Goal: Information Seeking & Learning: Find specific fact

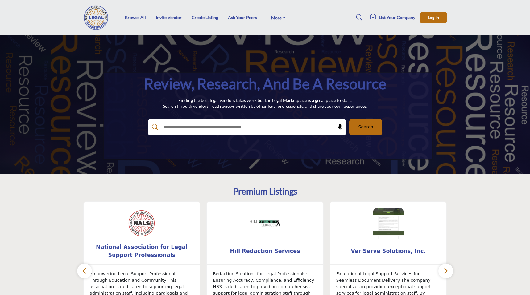
click at [362, 20] on icon at bounding box center [359, 17] width 6 height 6
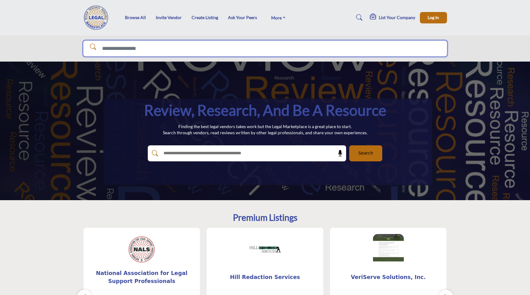
click at [330, 45] on input "Search Solutions" at bounding box center [264, 49] width 363 height 16
paste input "**********"
type input "**********"
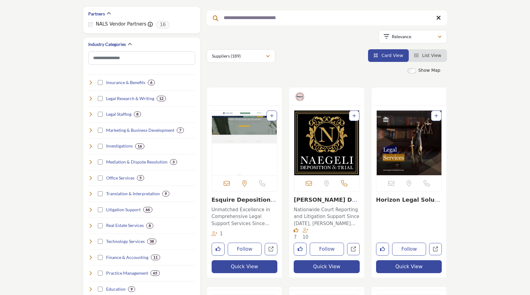
scroll to position [98, 0]
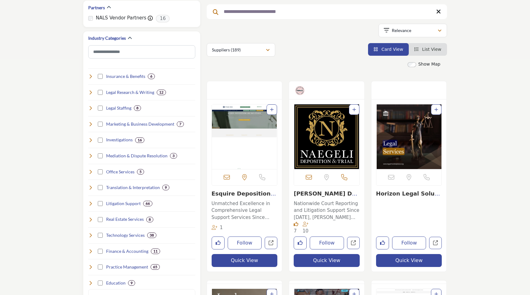
click at [248, 195] on link "Esquire Deposition S..." at bounding box center [243, 197] width 64 height 13
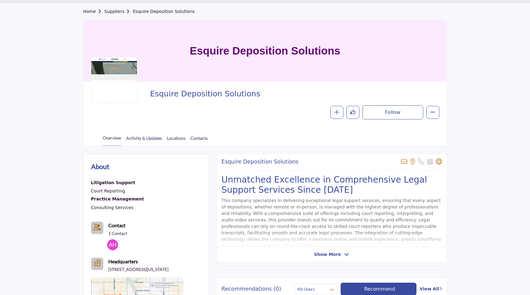
scroll to position [27, 0]
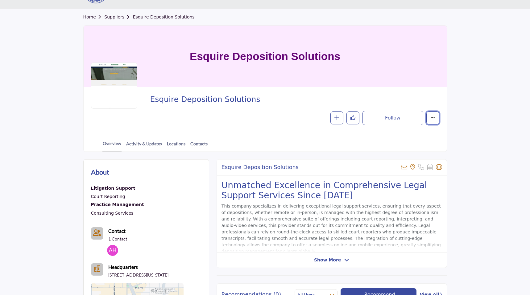
click at [427, 117] on button "Featured" at bounding box center [432, 118] width 13 height 13
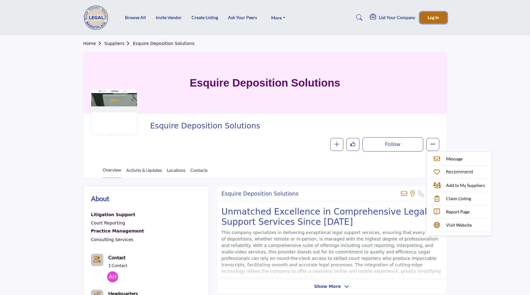
click at [426, 19] on button "Log In" at bounding box center [433, 17] width 27 height 11
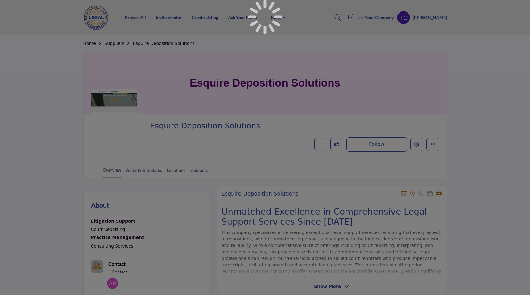
click at [254, 160] on div "Overview Activity & Updates Locations Contacts" at bounding box center [272, 168] width 347 height 19
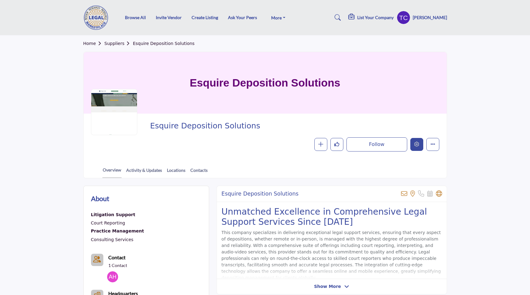
click at [416, 147] on icon "Edit company" at bounding box center [416, 144] width 5 height 5
click at [419, 20] on div "Teri Carden My Profile My Interests My Lists My Suppliers Ask Your Peers My Lis…" at bounding box center [421, 18] width 50 height 14
click at [408, 20] on profile-featured-9d57d186-dcdc-4fd1-8698-ebbedcf867ab "Show hide supplier dropdown" at bounding box center [403, 18] width 14 height 14
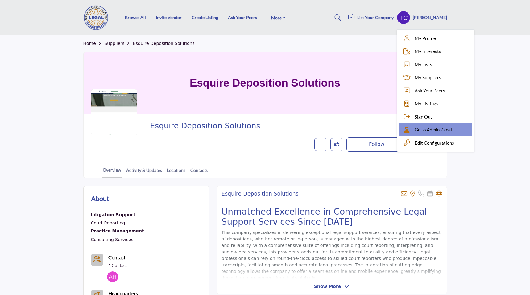
click at [416, 125] on div "Go to Admin Panel" at bounding box center [435, 129] width 73 height 13
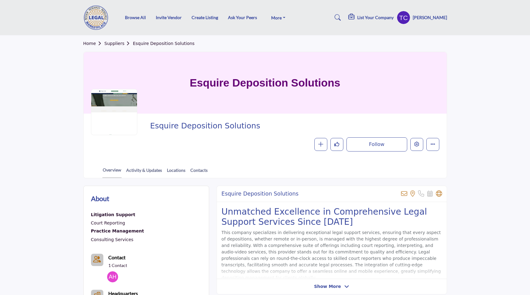
drag, startPoint x: 251, startPoint y: 127, endPoint x: 151, endPoint y: 127, distance: 99.6
click at [151, 127] on span "Esquire Deposition Solutions" at bounding box center [267, 126] width 234 height 10
copy span "Esquire Deposition Solutions"
